Goal: Information Seeking & Learning: Find specific page/section

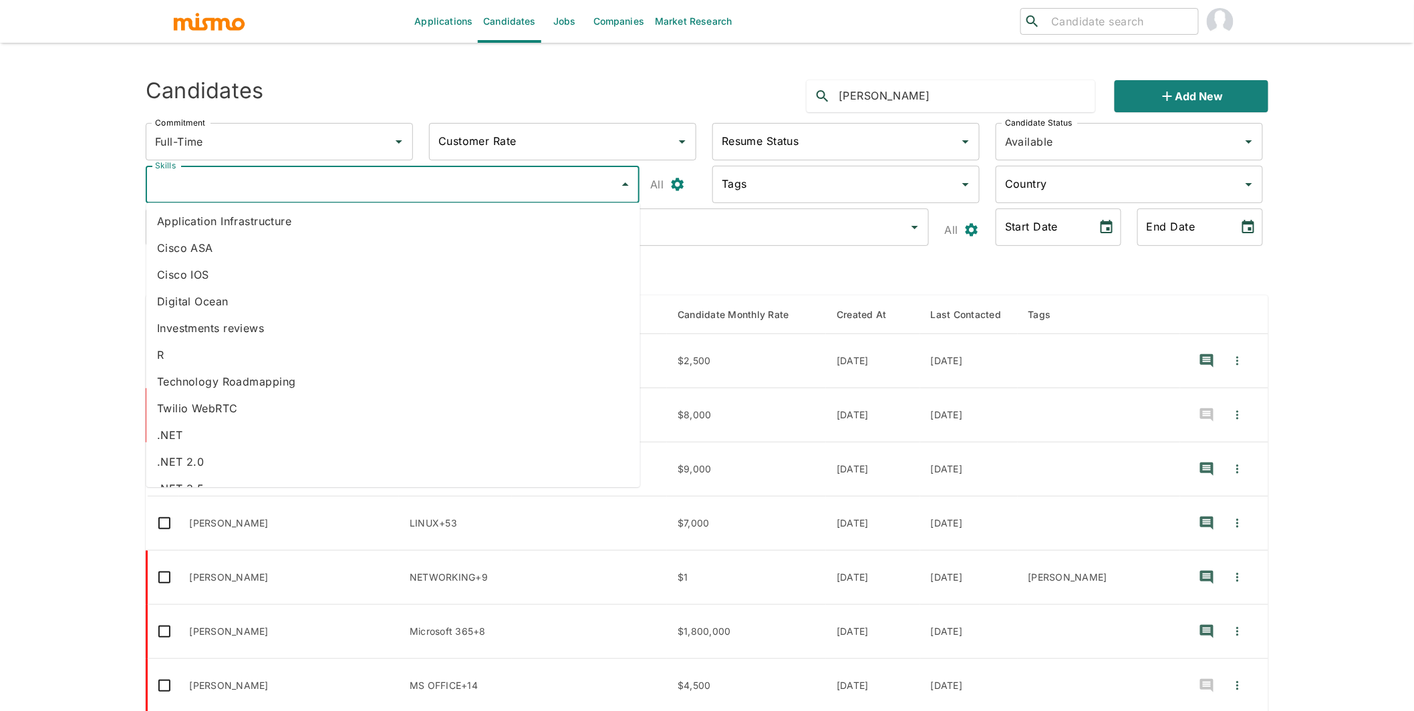
click at [307, 189] on input "Skills" at bounding box center [383, 184] width 462 height 25
type input "dj"
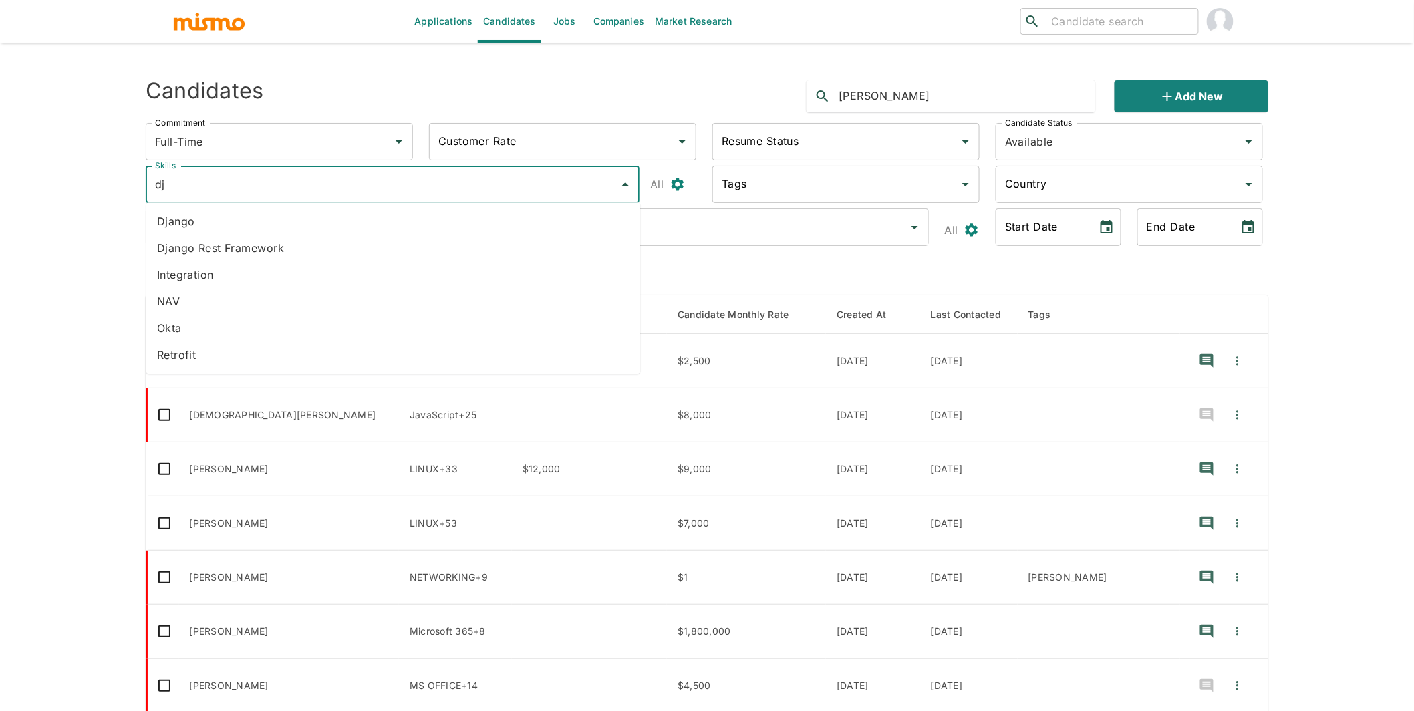
click at [297, 217] on li "Django" at bounding box center [393, 221] width 494 height 27
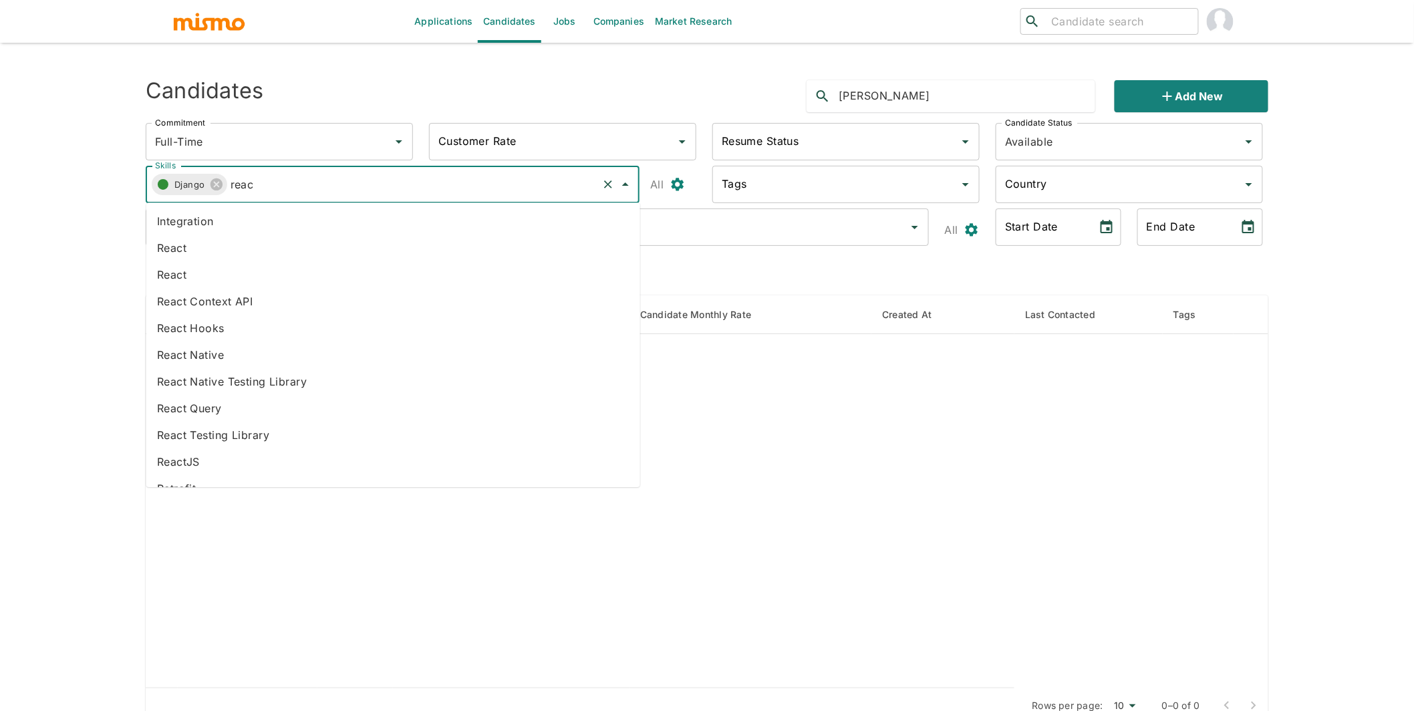
type input "react"
click at [255, 247] on li "React" at bounding box center [393, 248] width 494 height 27
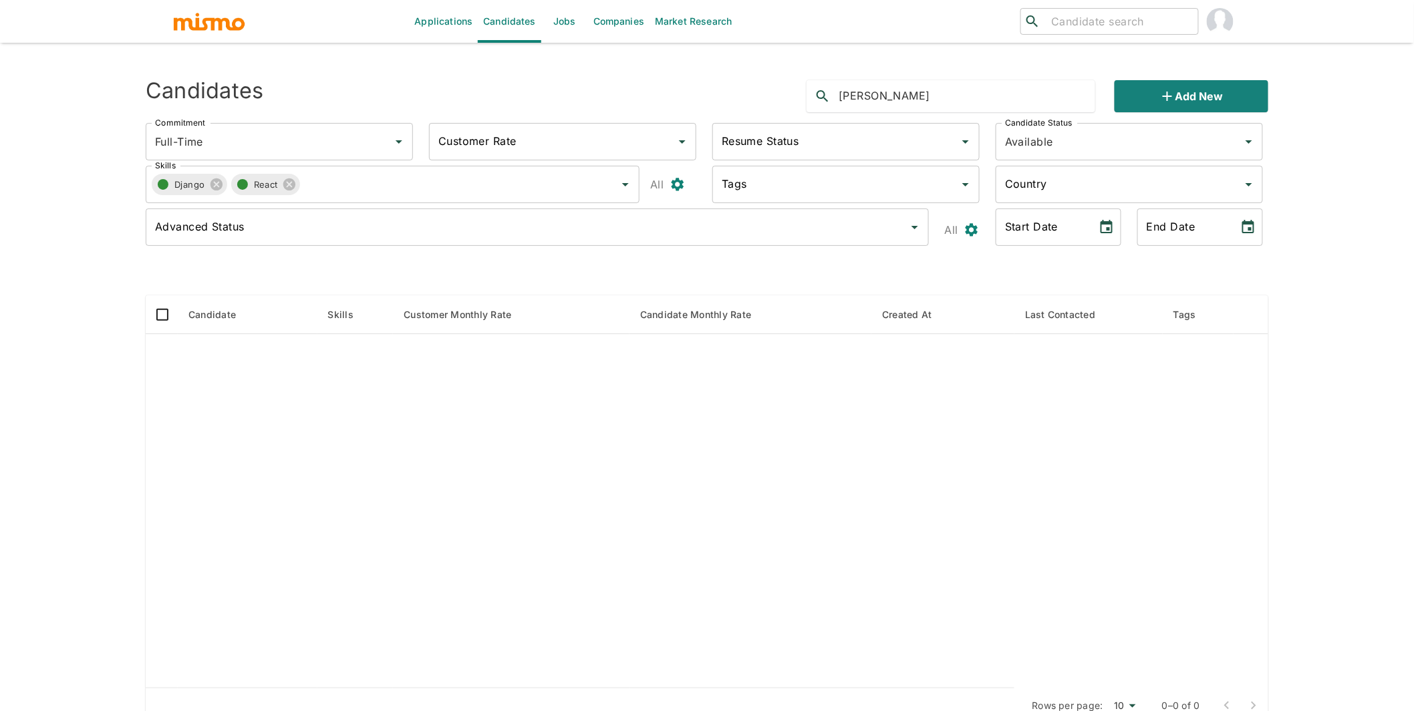
drag, startPoint x: 905, startPoint y: 100, endPoint x: 754, endPoint y: 96, distance: 151.1
click at [754, 96] on div "Candidates moises Add new" at bounding box center [702, 91] width 1134 height 43
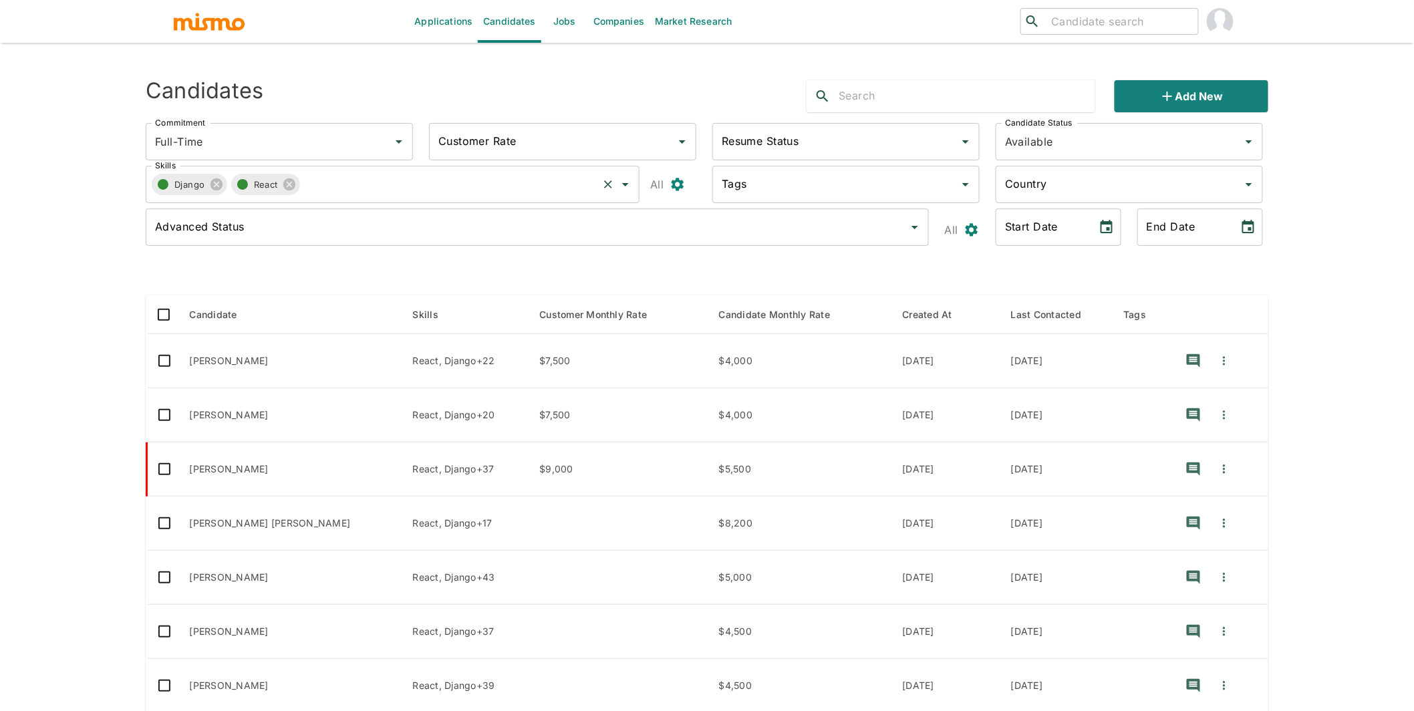
click at [533, 181] on input "Skills" at bounding box center [448, 184] width 296 height 25
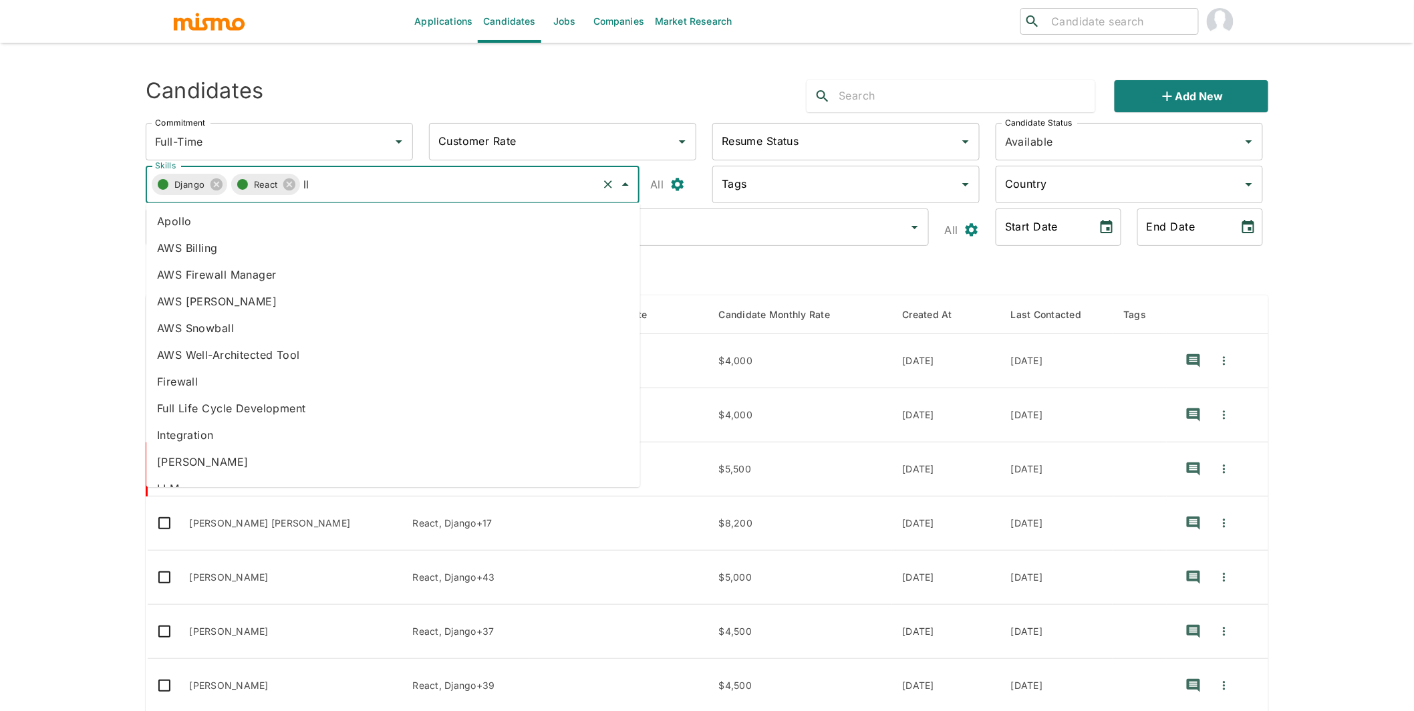
type input "llm"
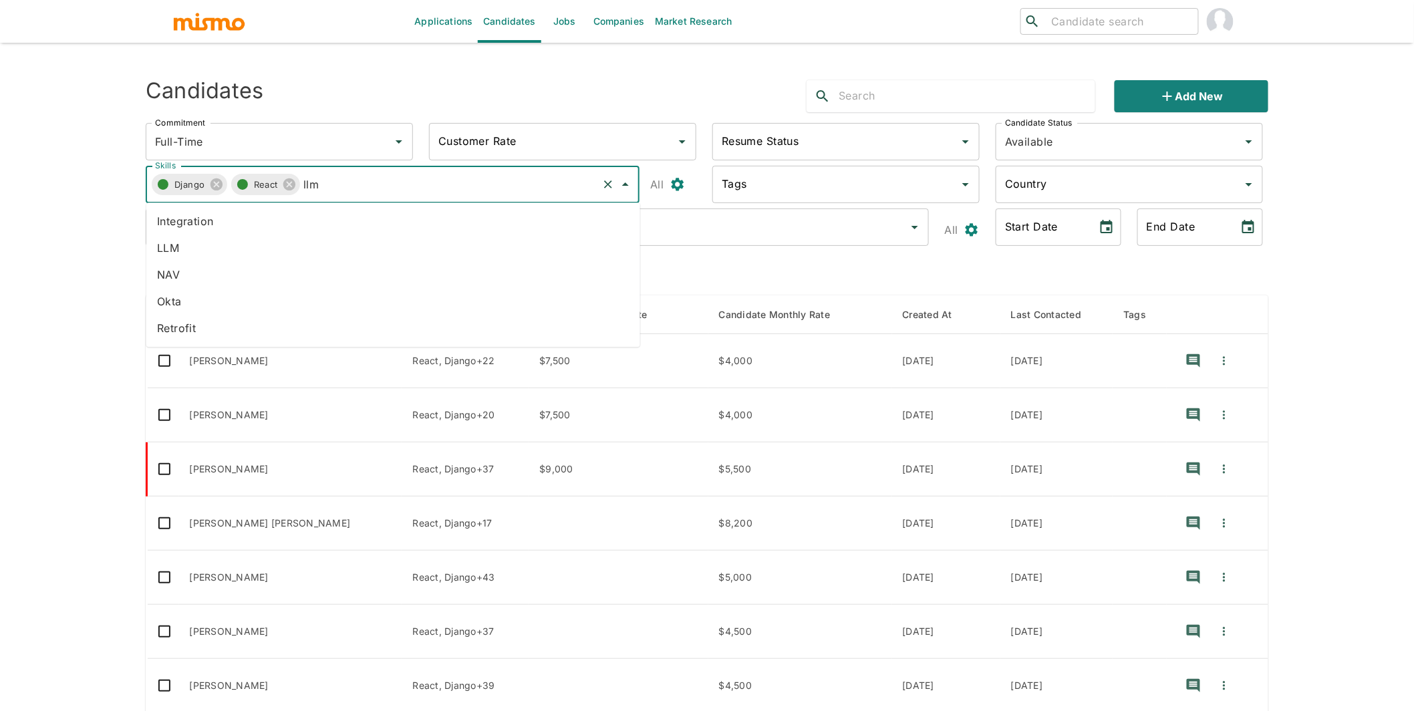
click at [312, 247] on li "LLM" at bounding box center [393, 248] width 494 height 27
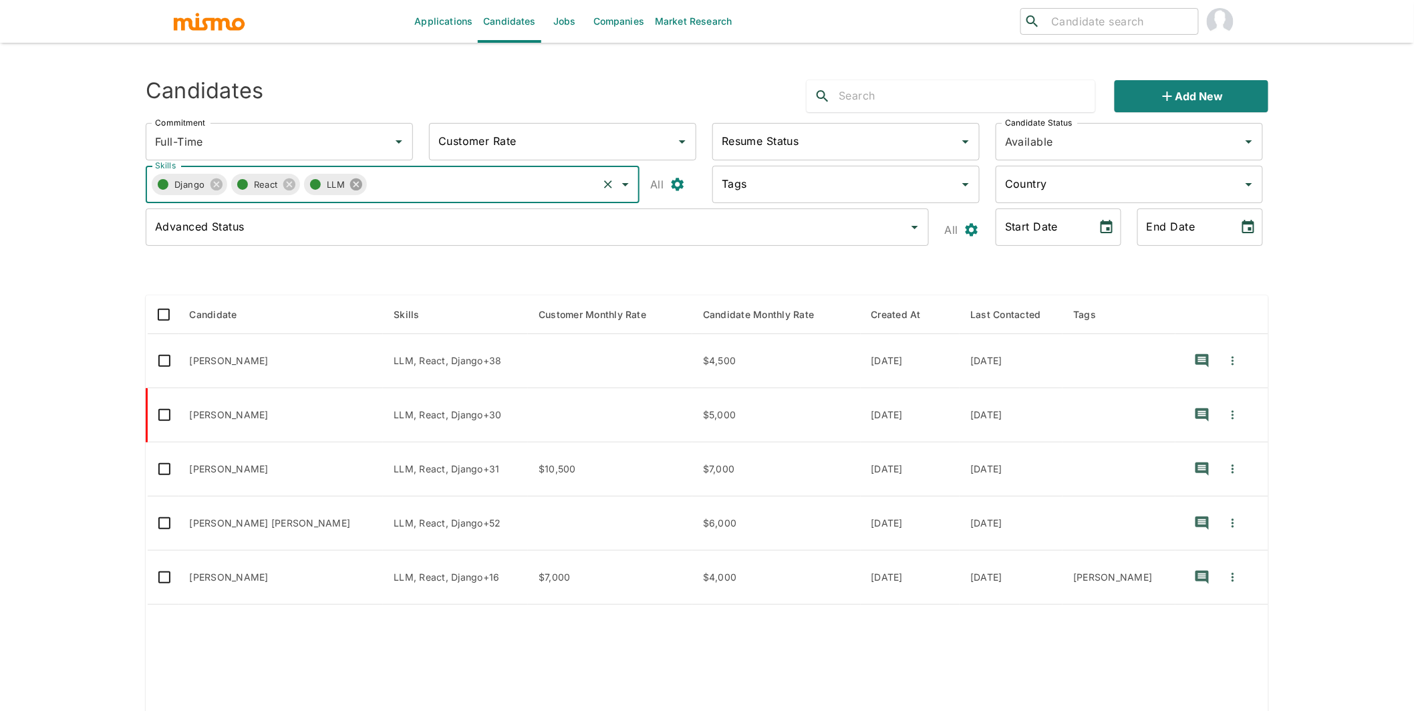
click at [357, 186] on icon at bounding box center [356, 184] width 12 height 12
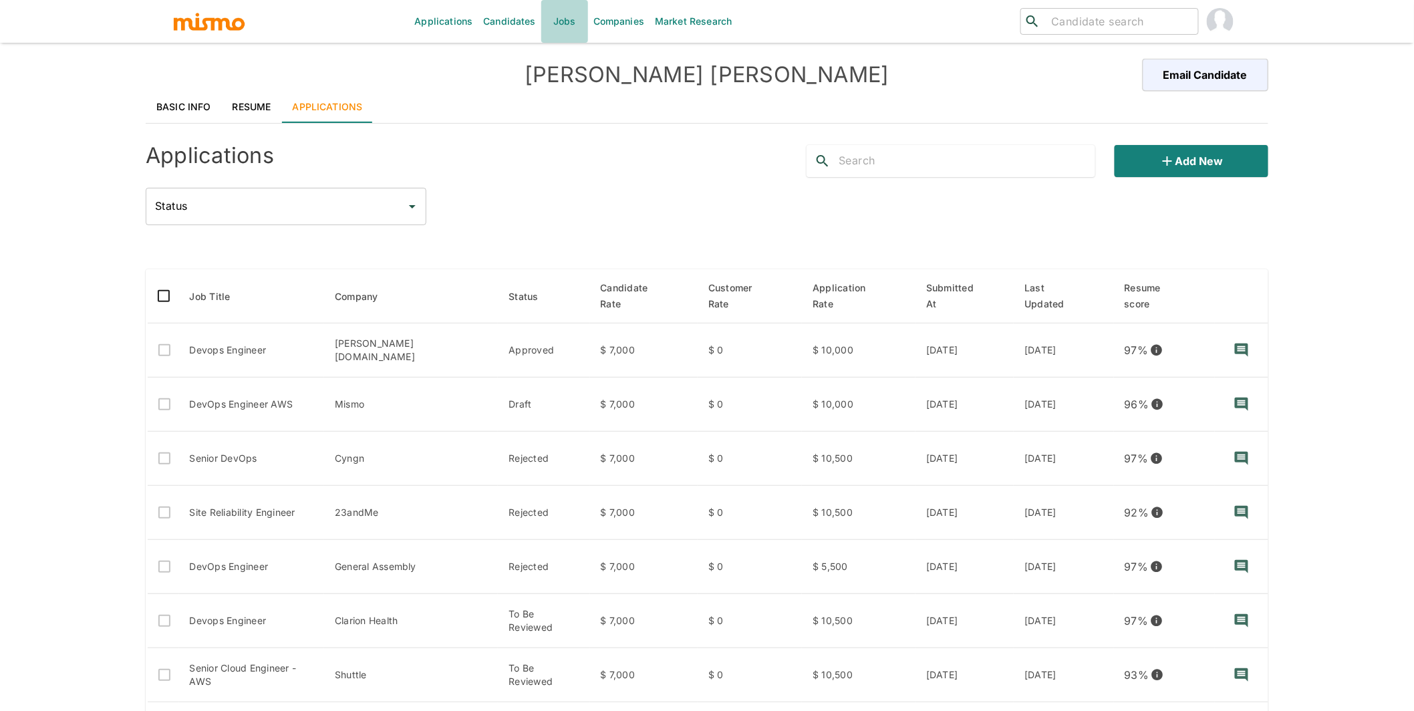
click at [574, 31] on link "Jobs" at bounding box center [564, 21] width 47 height 43
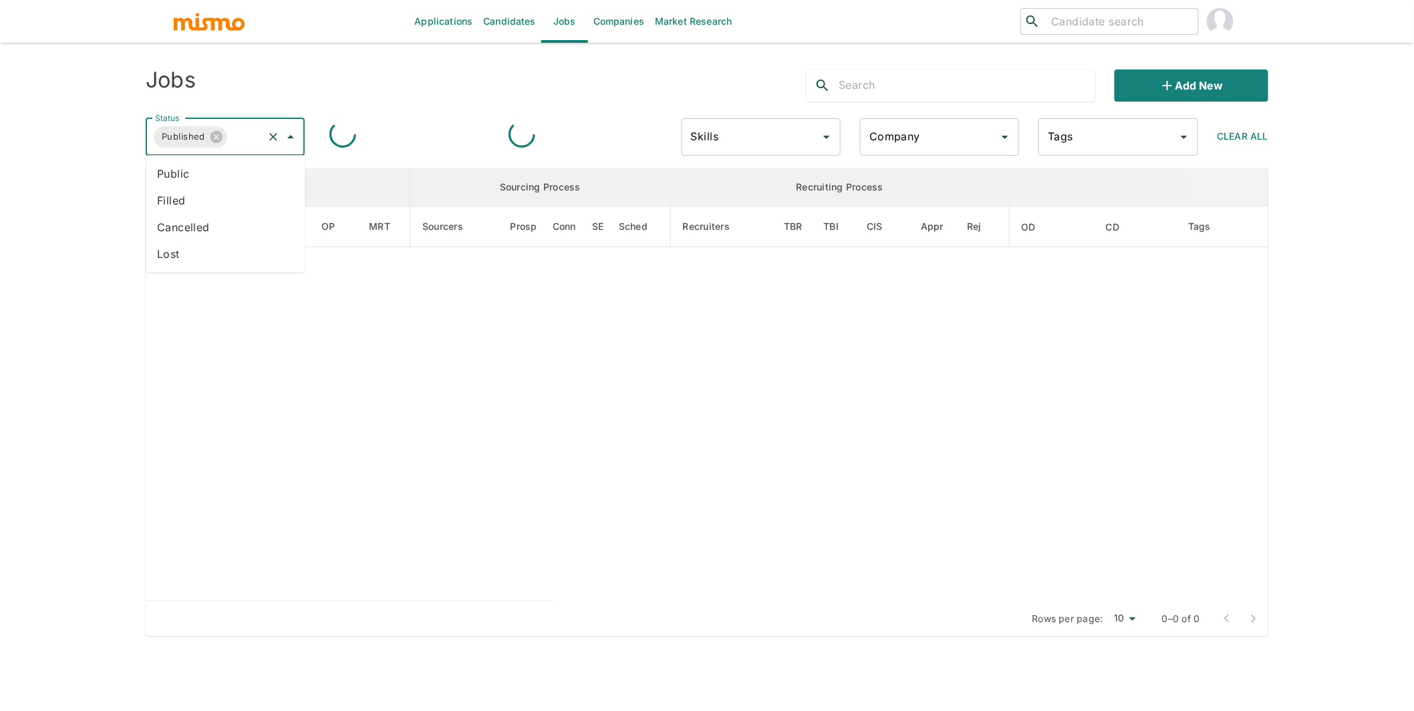
click at [246, 144] on input "Status" at bounding box center [245, 136] width 32 height 25
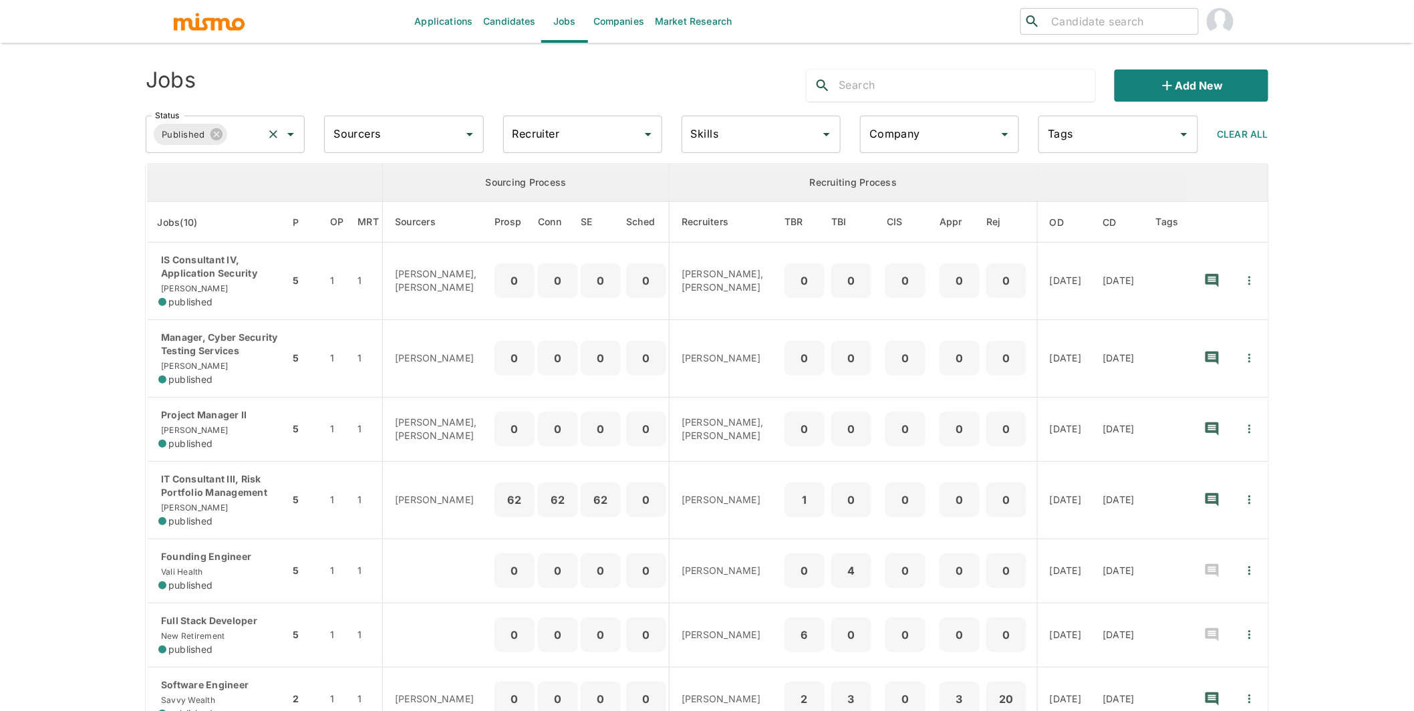
click at [241, 144] on input "Status" at bounding box center [245, 134] width 32 height 25
click at [179, 193] on li "Filled" at bounding box center [225, 198] width 159 height 27
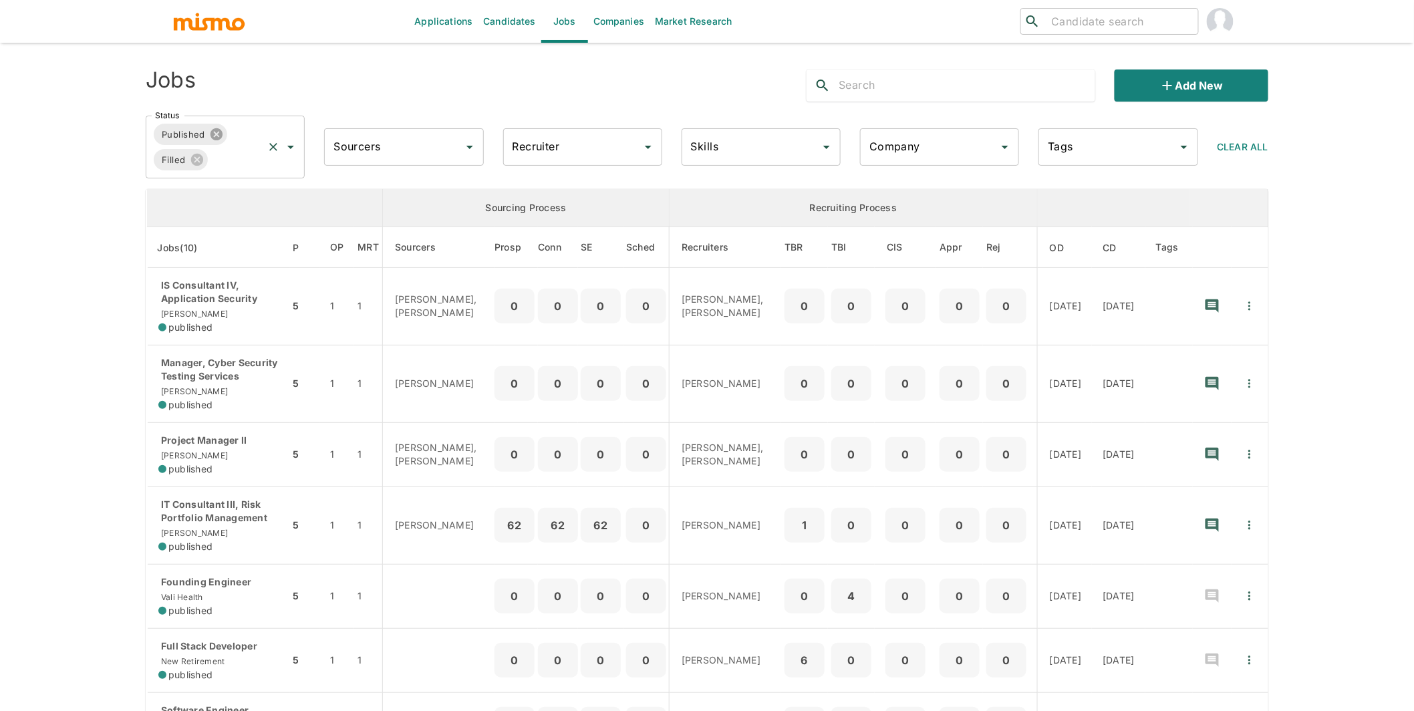
click at [214, 136] on icon at bounding box center [216, 134] width 15 height 15
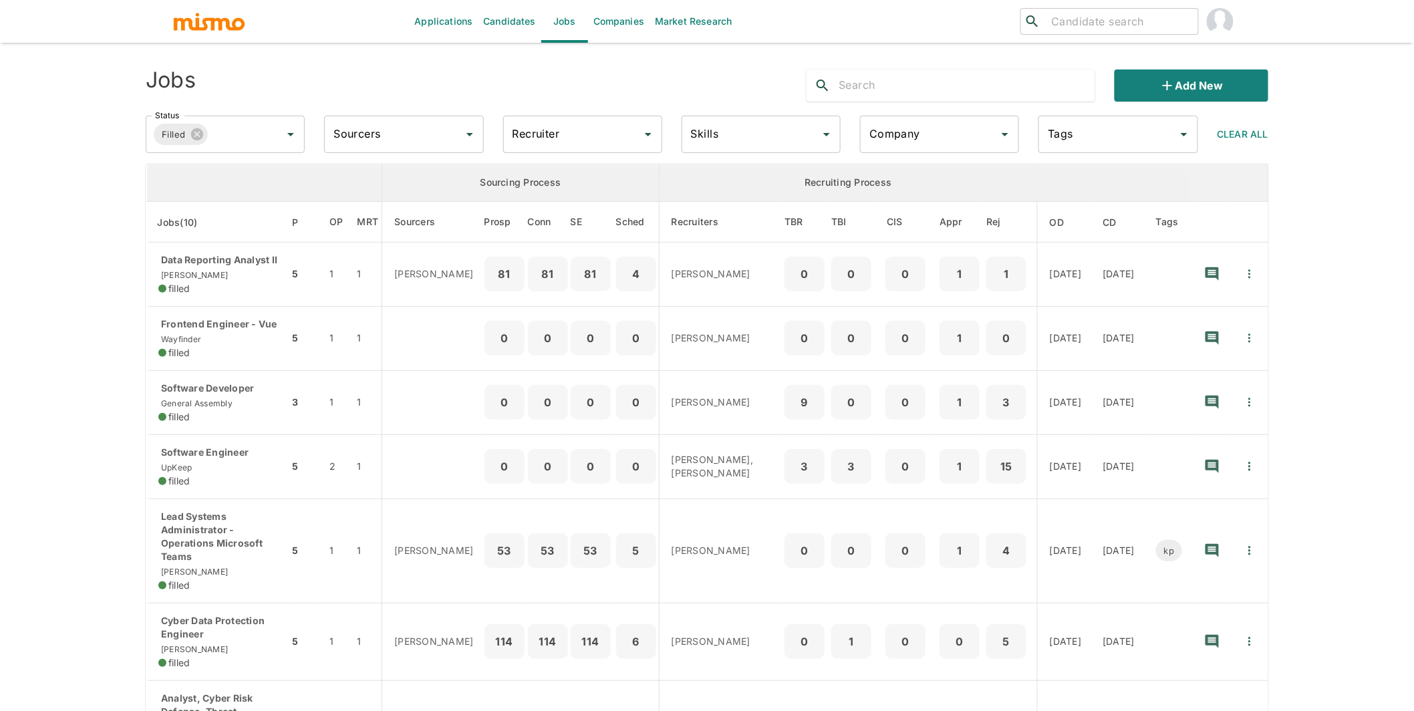
click at [610, 144] on input "Recruiter" at bounding box center [572, 134] width 127 height 25
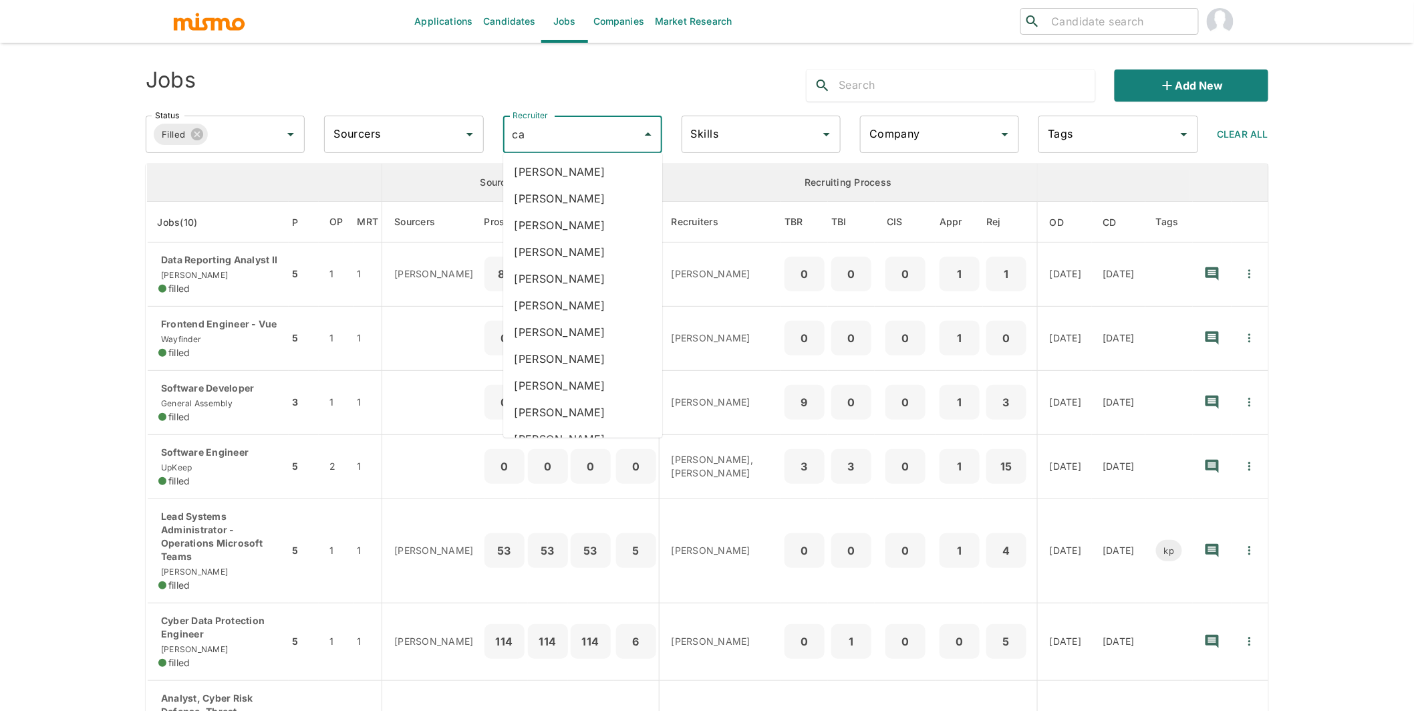
type input "car"
click at [586, 253] on li "[PERSON_NAME]" at bounding box center [582, 252] width 159 height 27
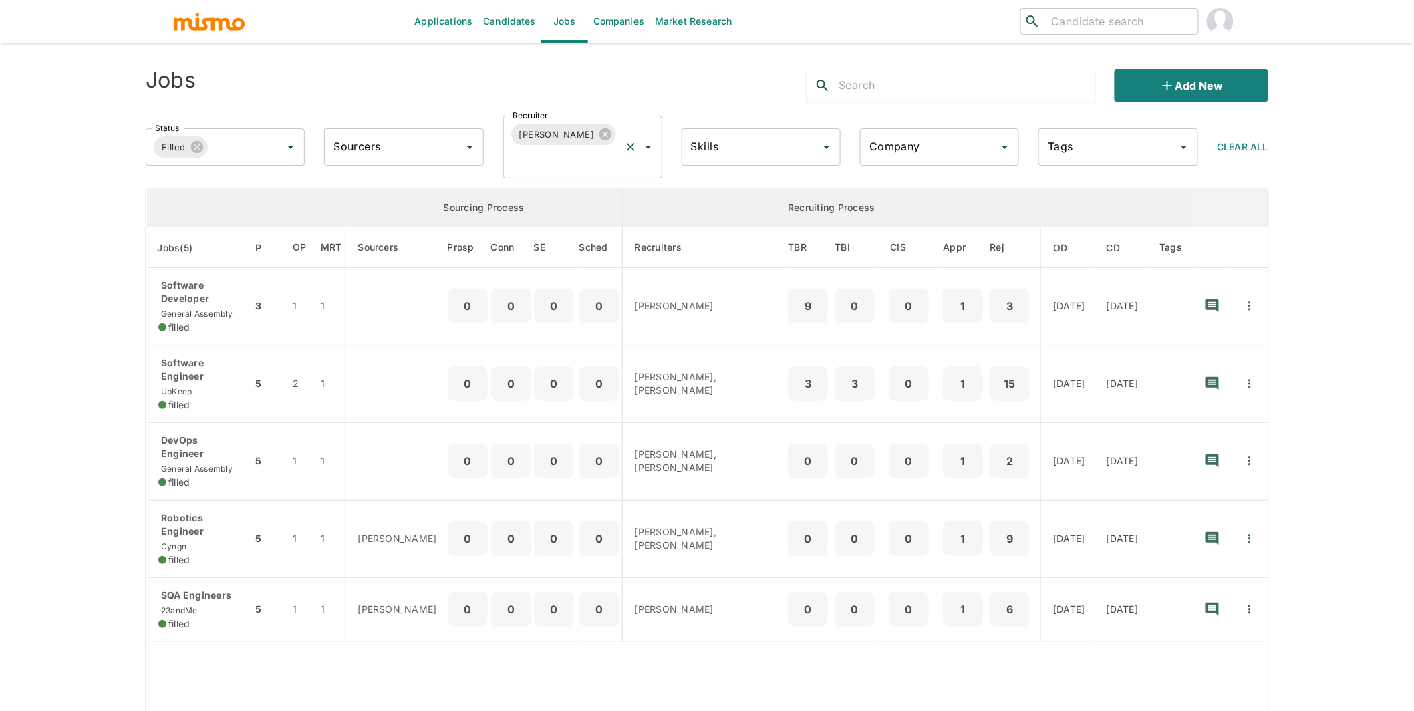
click at [543, 159] on input "Recruiter" at bounding box center [564, 159] width 110 height 25
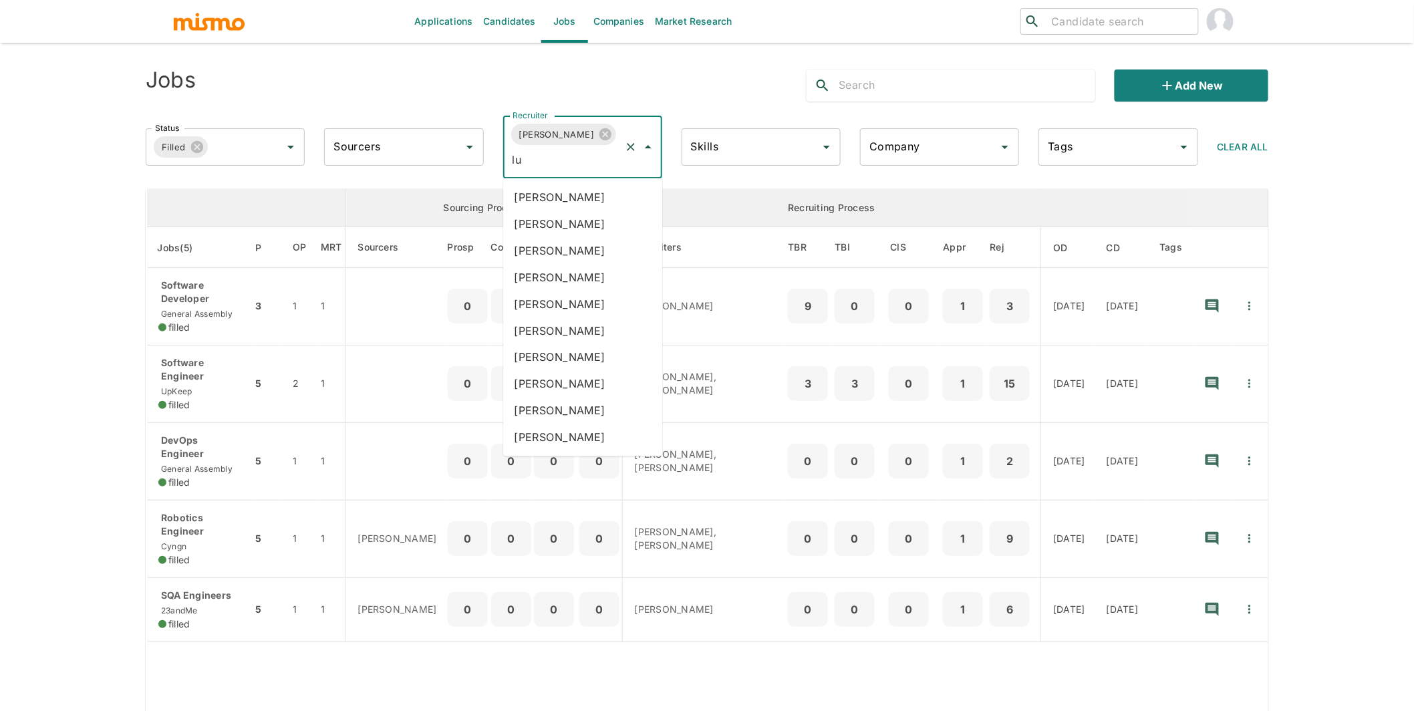
type input "luj"
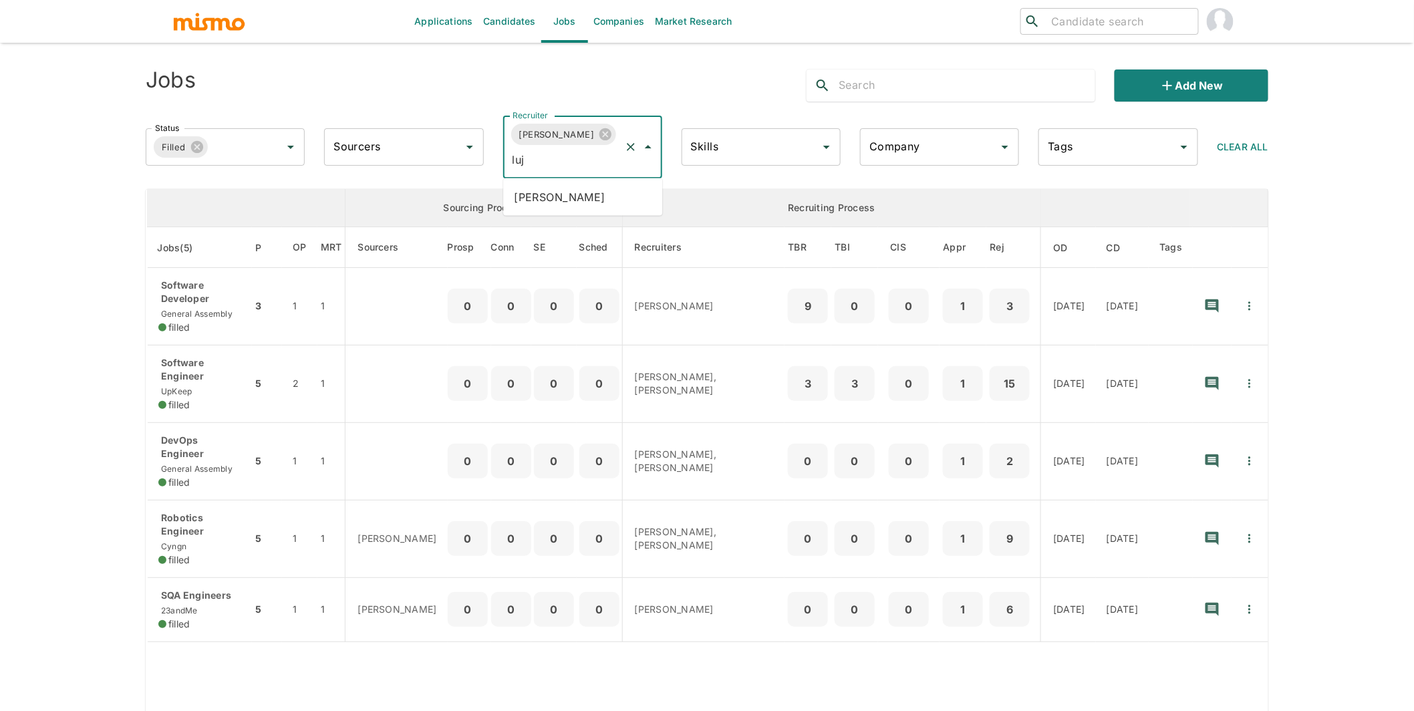
click at [529, 201] on li "[PERSON_NAME]" at bounding box center [582, 197] width 159 height 27
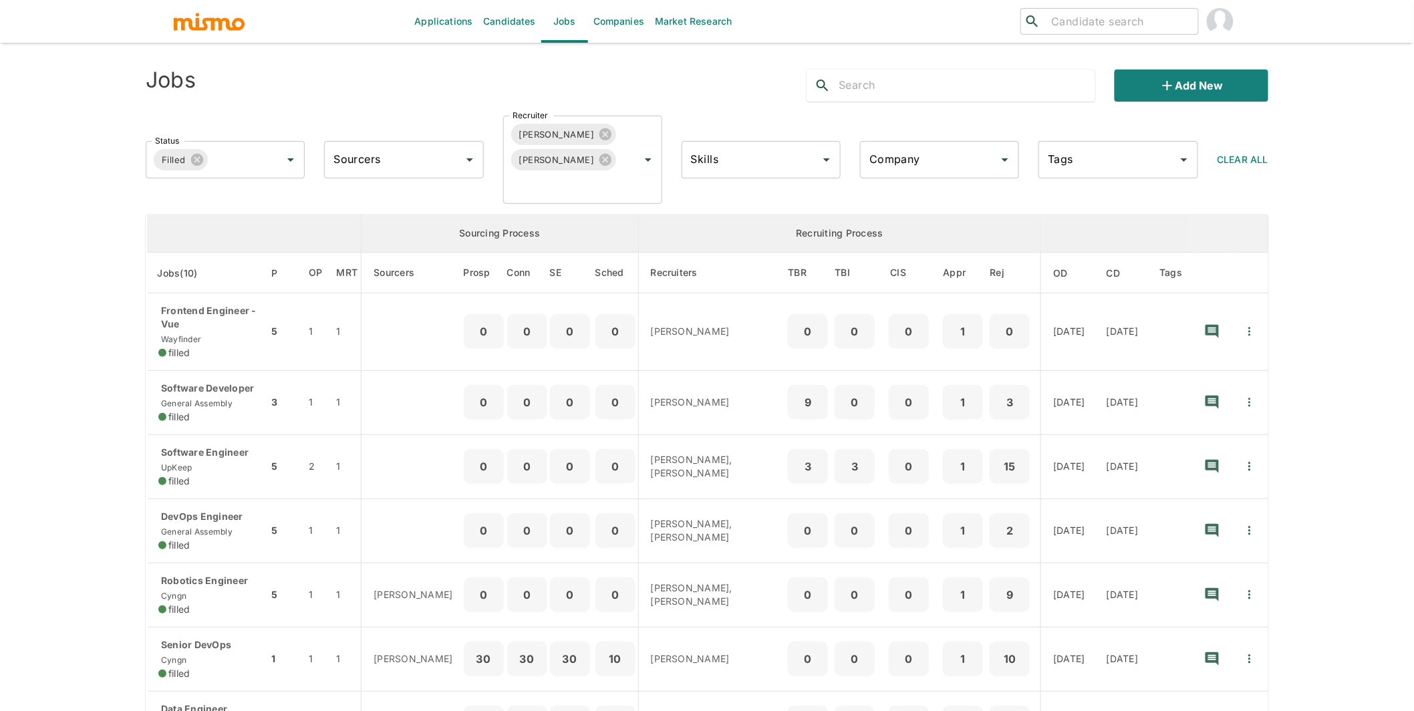
click at [774, 172] on input "Skills" at bounding box center [751, 159] width 127 height 25
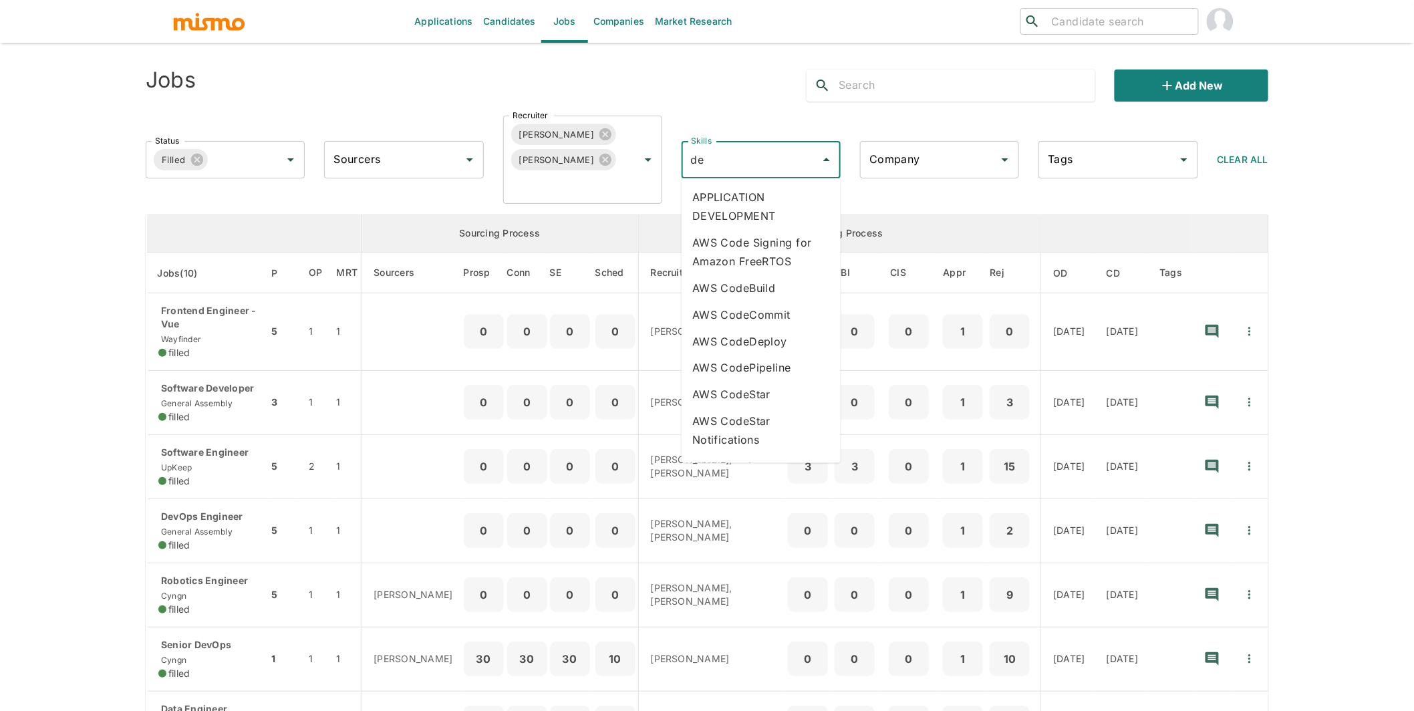
type input "dev"
click at [713, 328] on li "Devops" at bounding box center [761, 323] width 159 height 27
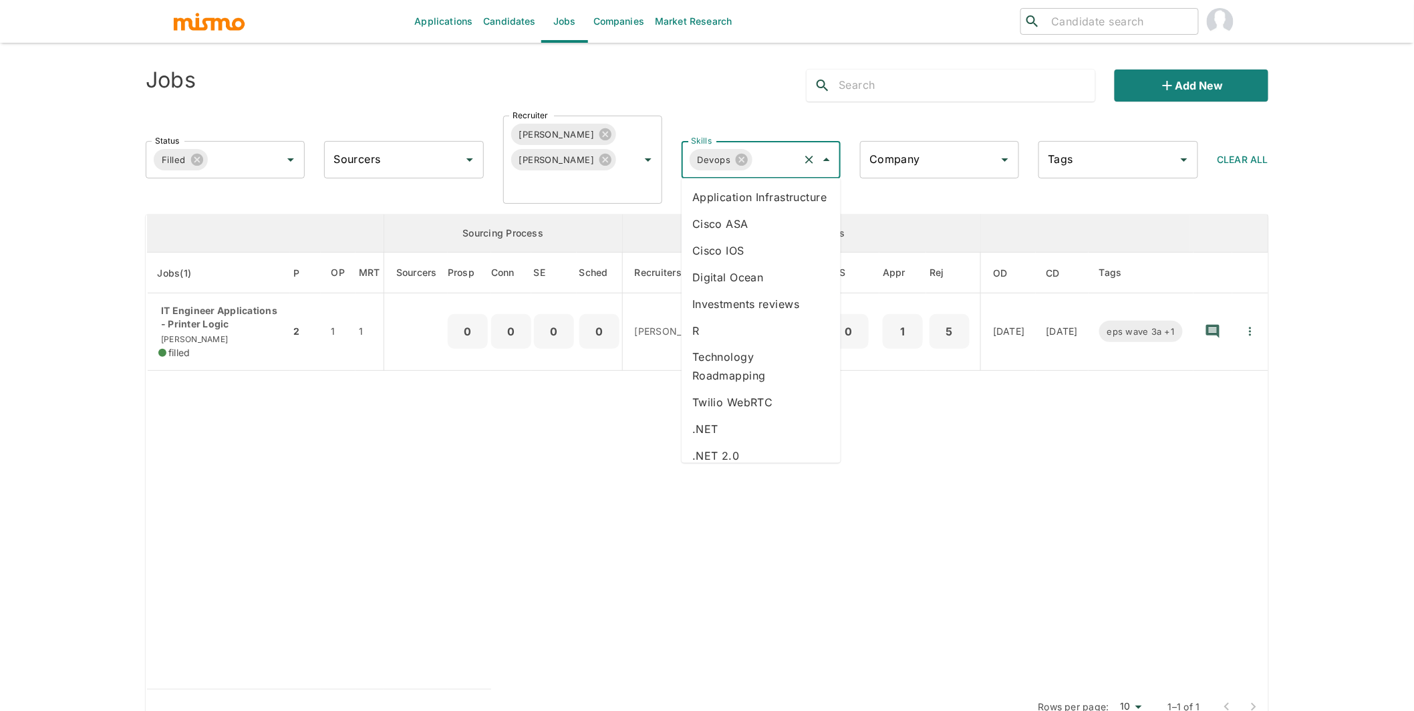
click at [774, 157] on input "Skills" at bounding box center [776, 159] width 43 height 25
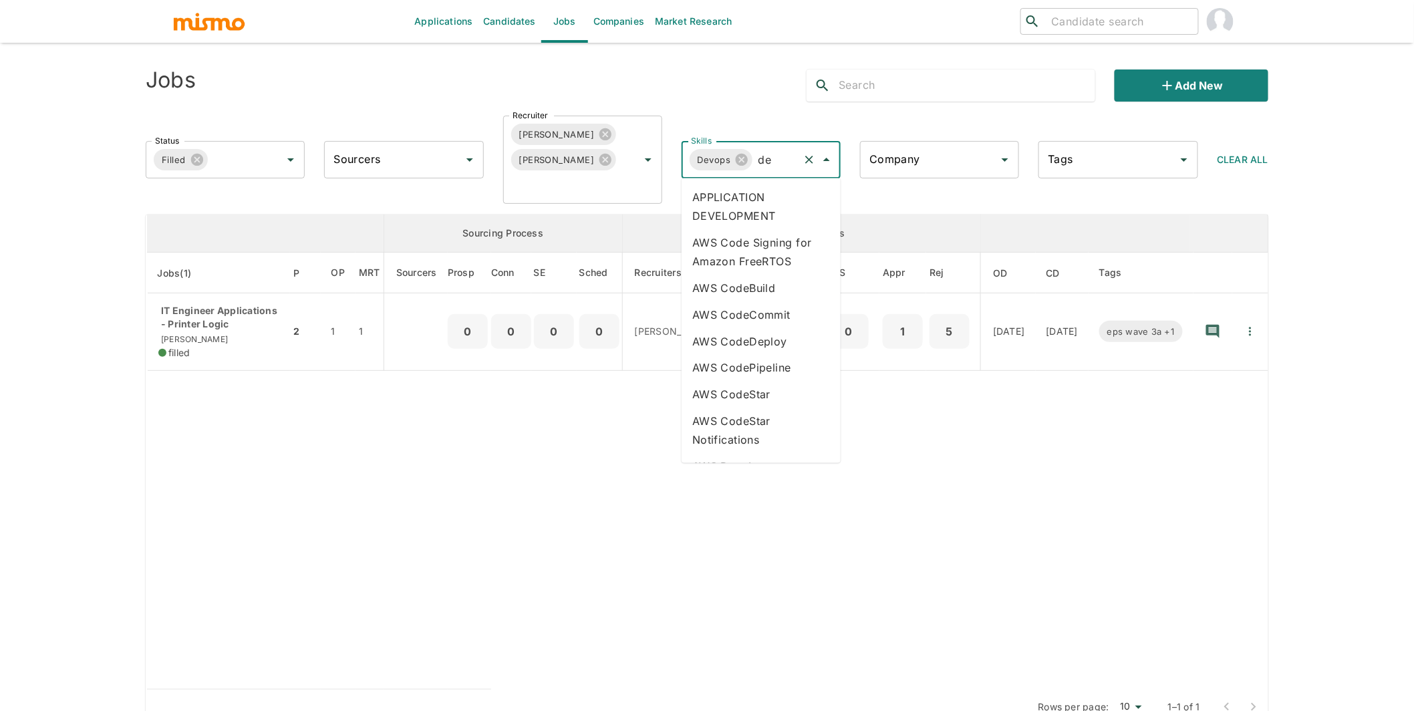
type input "dev"
click at [739, 294] on li "DEV OPS" at bounding box center [761, 296] width 159 height 27
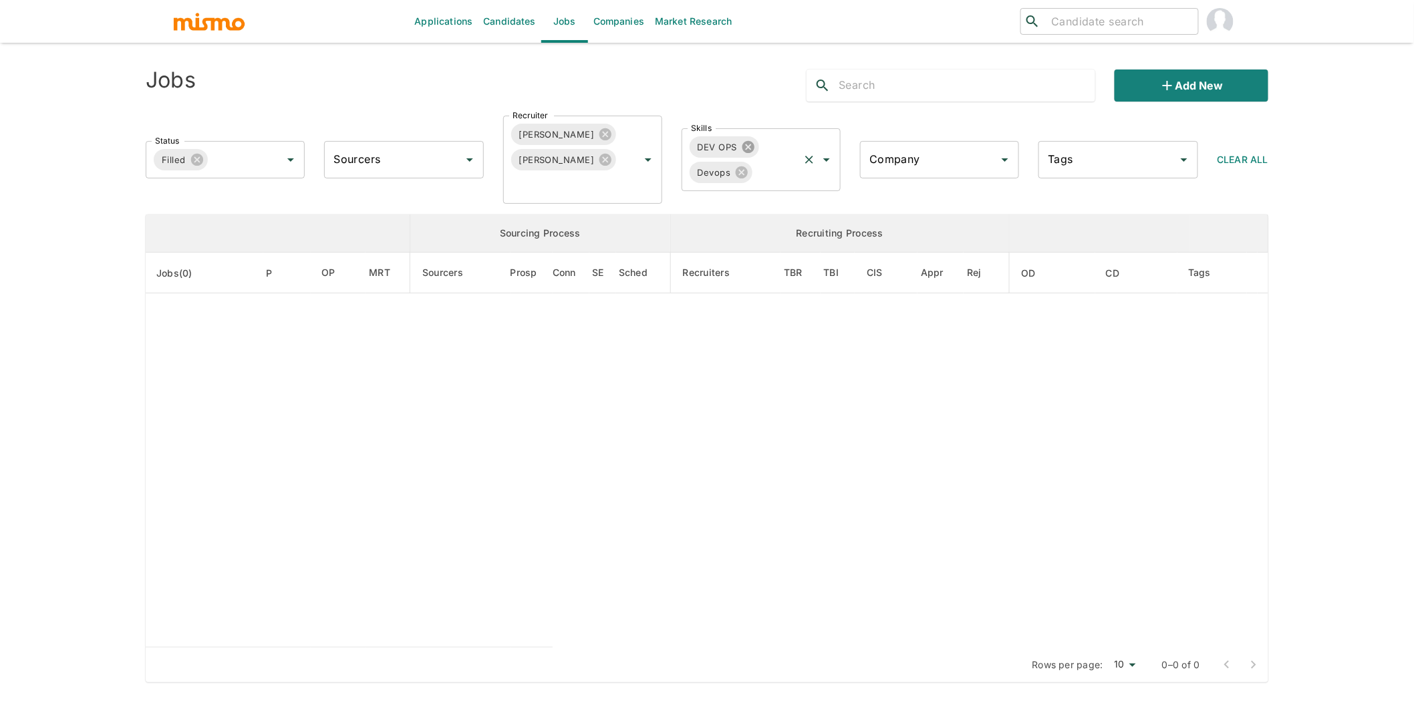
click at [746, 145] on icon at bounding box center [749, 147] width 12 height 12
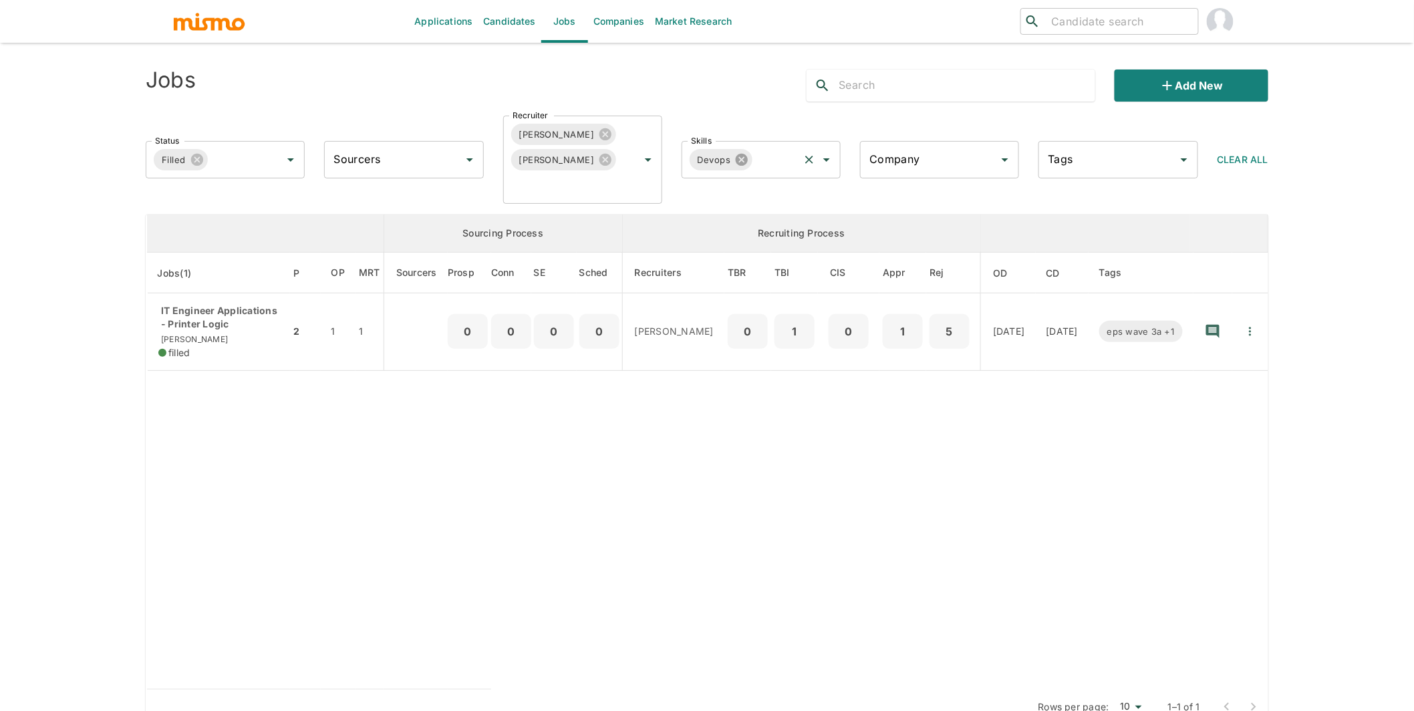
click at [746, 158] on icon at bounding box center [742, 160] width 12 height 12
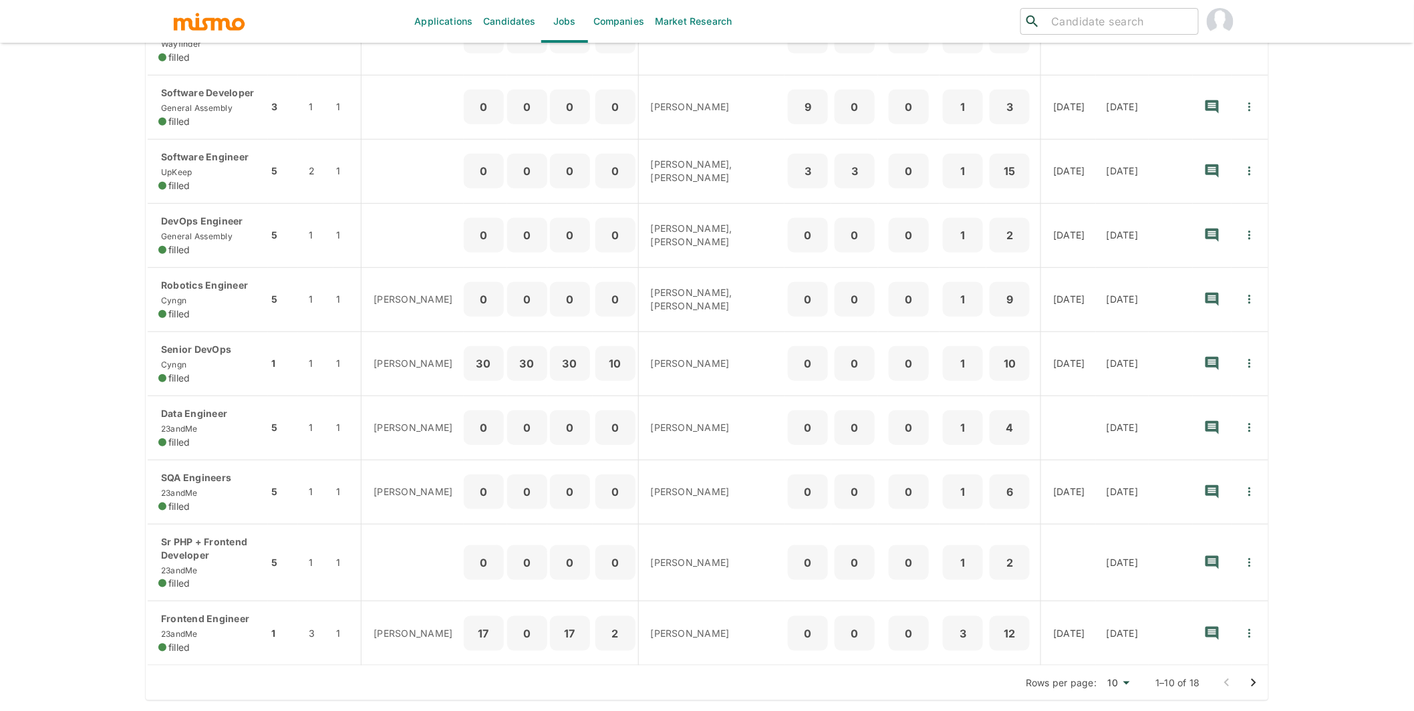
scroll to position [310, 0]
